Goal: Transaction & Acquisition: Obtain resource

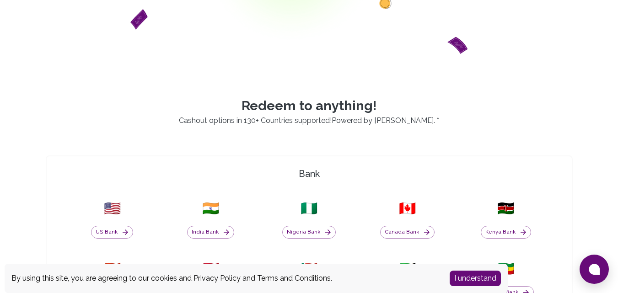
scroll to position [159, 0]
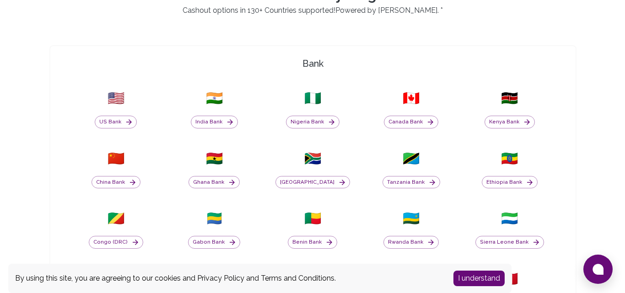
scroll to position [263, 0]
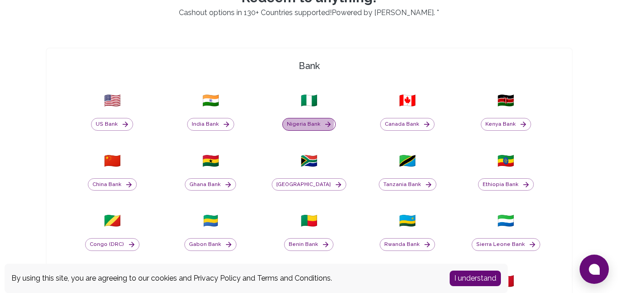
click at [298, 123] on button "Nigeria Bank" at bounding box center [309, 124] width 54 height 13
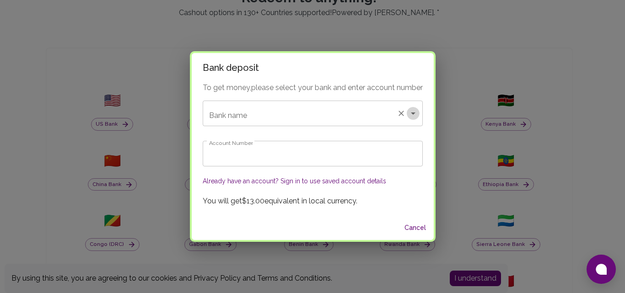
click at [414, 117] on icon "Open" at bounding box center [413, 113] width 11 height 11
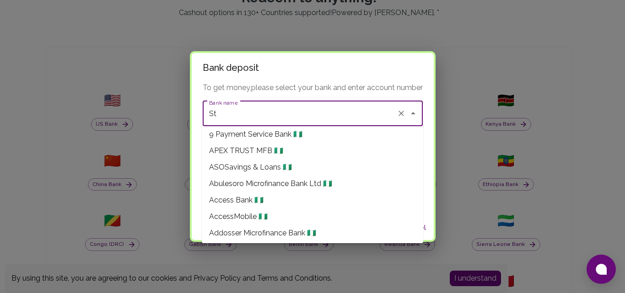
scroll to position [0, 0]
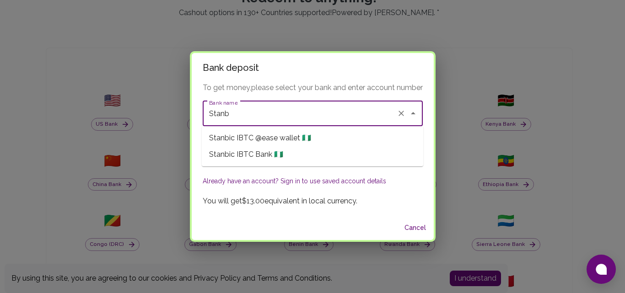
click at [270, 156] on span "Stanbic IBTC Bank 🇳🇬" at bounding box center [246, 154] width 74 height 11
type input "Stanbic IBTC Bank"
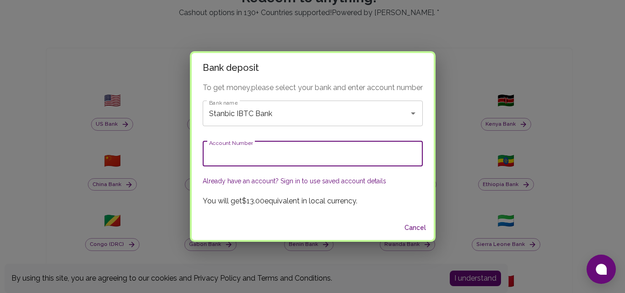
click at [283, 154] on input "Account Number" at bounding box center [313, 154] width 220 height 26
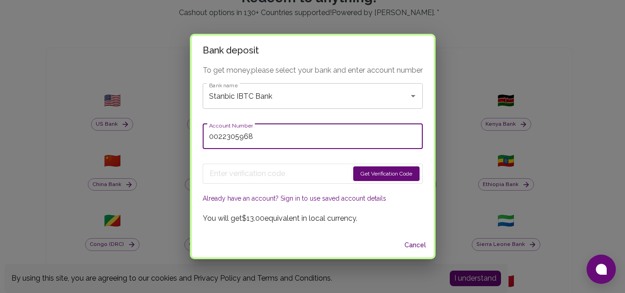
type input "0022305968"
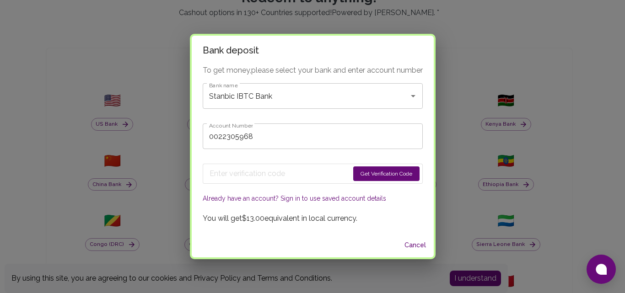
click at [381, 178] on button "Get Verification Code" at bounding box center [386, 174] width 66 height 15
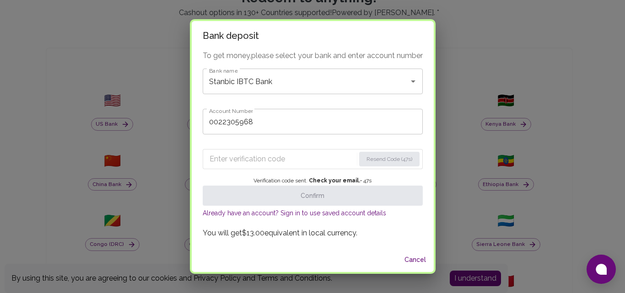
click at [256, 159] on input "Enter verification code" at bounding box center [282, 159] width 145 height 15
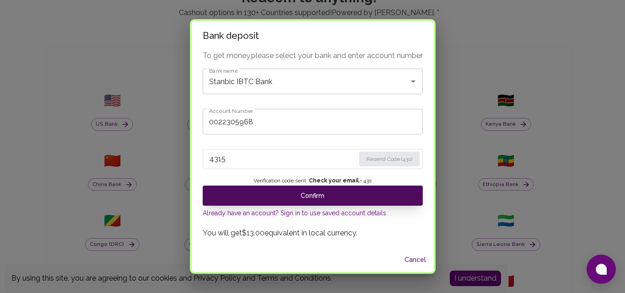
type input "4315"
click at [291, 194] on button "Confirm" at bounding box center [313, 196] width 220 height 20
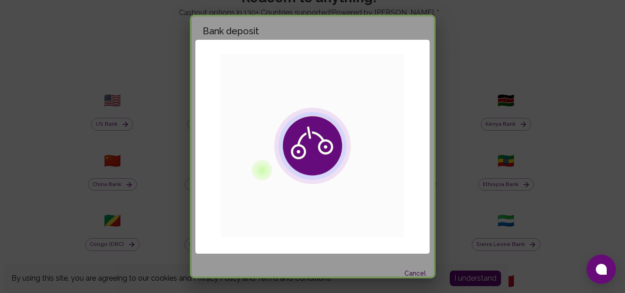
drag, startPoint x: 434, startPoint y: 35, endPoint x: 434, endPoint y: 56, distance: 21.5
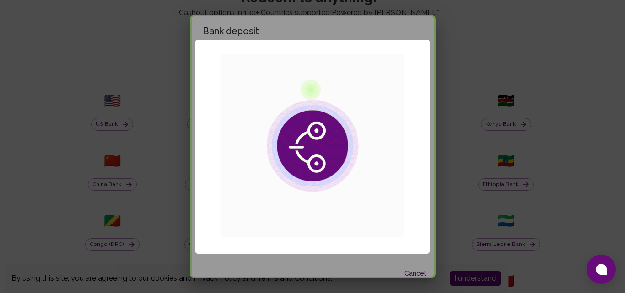
click at [434, 56] on div "× OK No Cancel" at bounding box center [312, 146] width 625 height 293
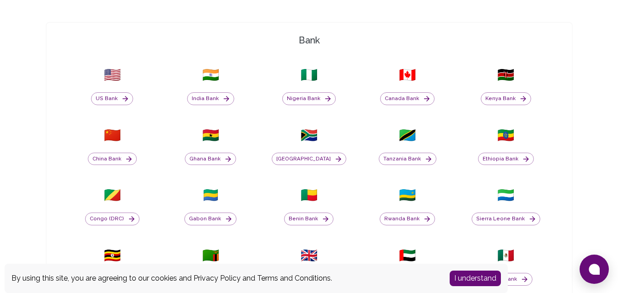
scroll to position [306, 0]
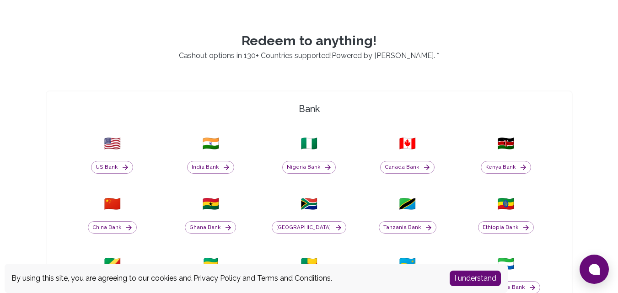
scroll to position [224, 0]
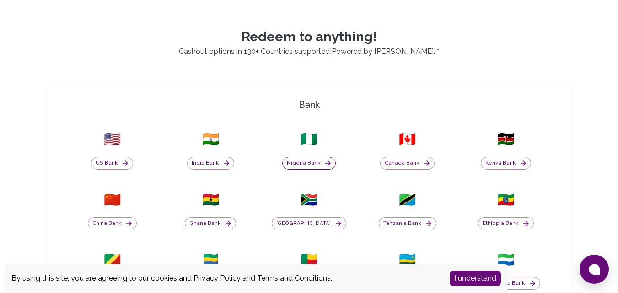
click at [311, 159] on button "Nigeria Bank" at bounding box center [309, 163] width 54 height 13
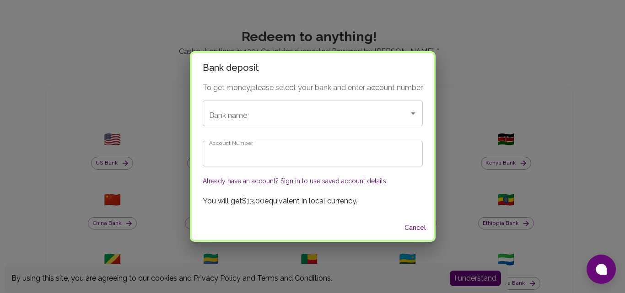
click at [453, 83] on div "Bank deposit To get money, please select your bank and enter account number Ban…" at bounding box center [312, 146] width 625 height 293
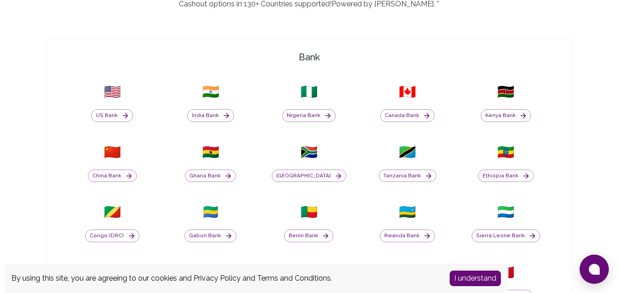
scroll to position [274, 0]
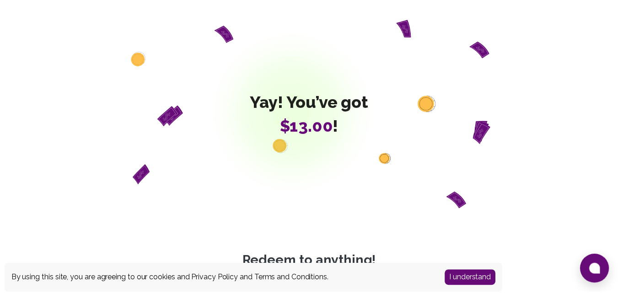
scroll to position [273, 0]
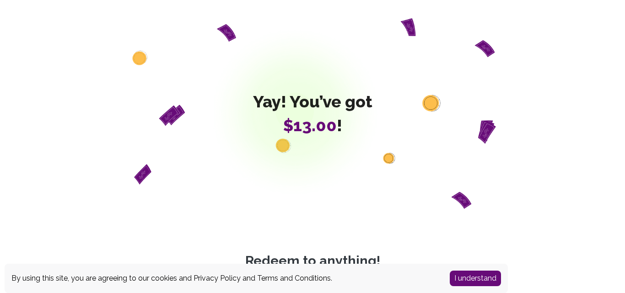
scroll to position [272, 0]
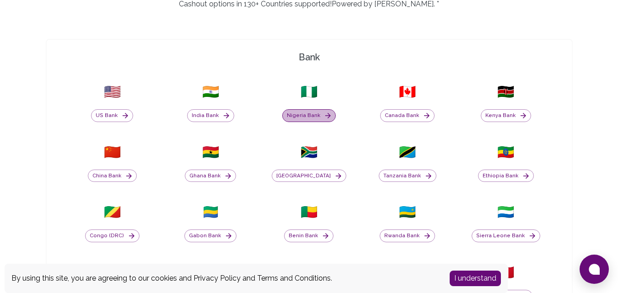
click at [312, 114] on button "Nigeria Bank" at bounding box center [309, 115] width 54 height 13
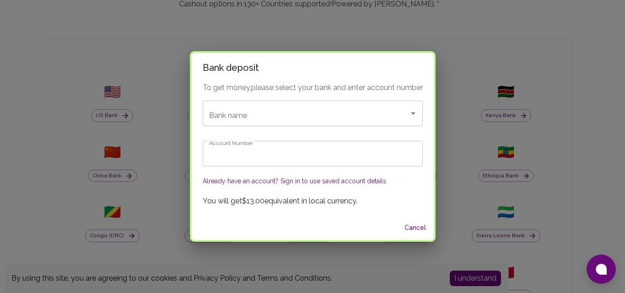
scroll to position [273, 0]
click at [355, 117] on input "Bank name" at bounding box center [300, 113] width 186 height 17
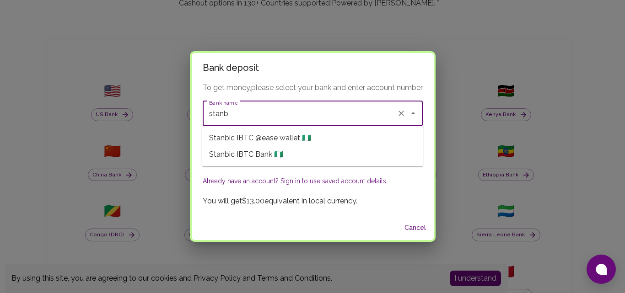
click at [275, 151] on span "Stanbic IBTC Bank 🇳🇬" at bounding box center [246, 154] width 74 height 11
type input "Stanbic IBTC Bank"
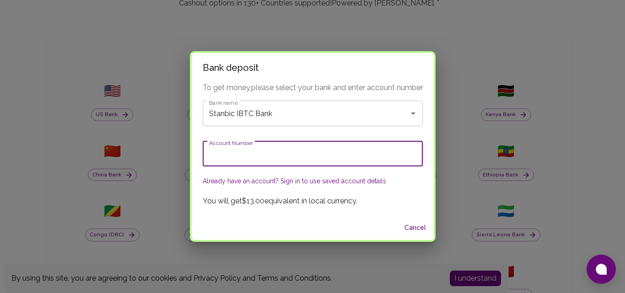
click at [301, 155] on input "Account Number" at bounding box center [313, 154] width 220 height 26
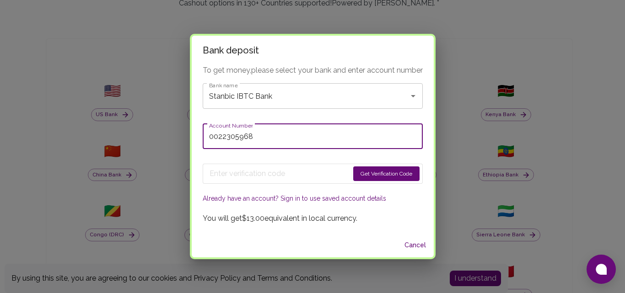
type input "0022305968"
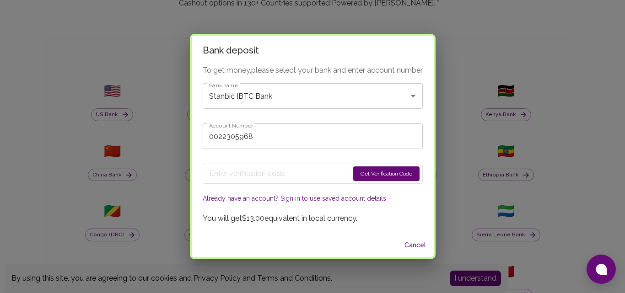
click at [366, 176] on button "Get Verification Code" at bounding box center [386, 174] width 66 height 15
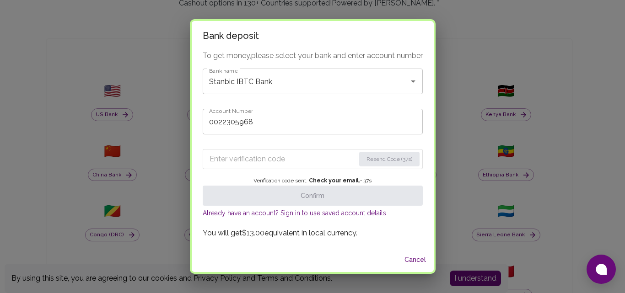
click at [248, 157] on input "Enter verification code" at bounding box center [282, 159] width 145 height 15
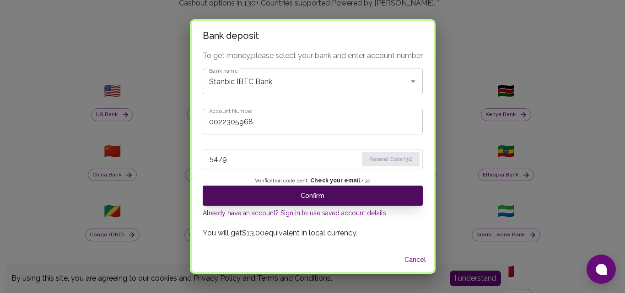
type input "5479"
click at [258, 199] on button "Confirm" at bounding box center [313, 196] width 220 height 20
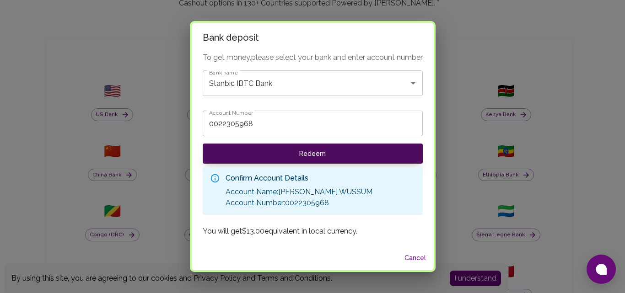
click at [347, 150] on button "Redeem" at bounding box center [313, 154] width 220 height 20
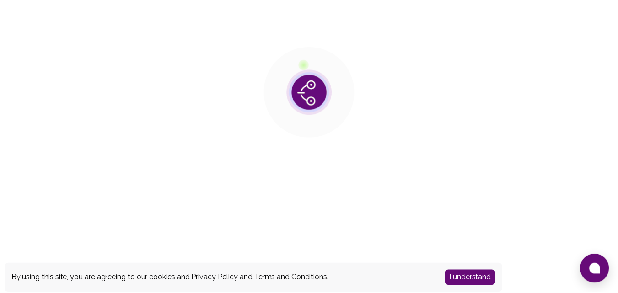
scroll to position [0, 0]
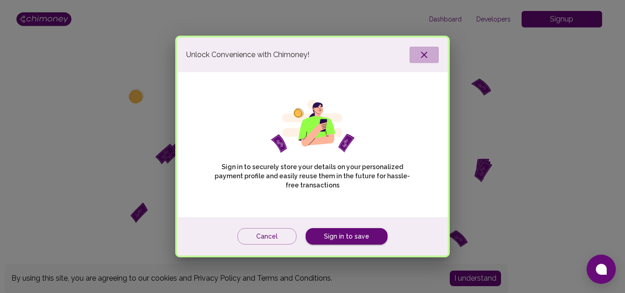
click at [425, 58] on icon "button" at bounding box center [424, 54] width 11 height 11
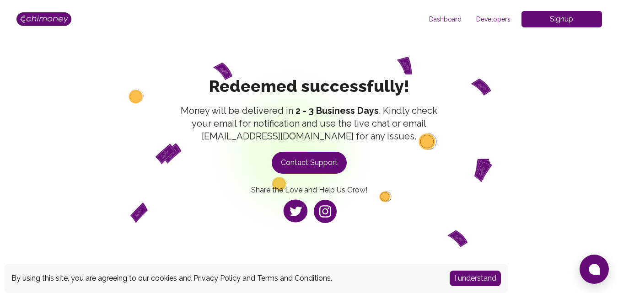
click at [237, 20] on div "Dashboard Developers Signup Signup" at bounding box center [309, 19] width 586 height 16
